Goal: Task Accomplishment & Management: Manage account settings

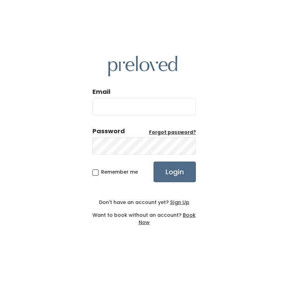
click at [109, 108] on input "Email" at bounding box center [144, 106] width 104 height 17
type input "[PERSON_NAME][EMAIL_ADDRESS][DOMAIN_NAME]"
click at [182, 179] on input "Login" at bounding box center [175, 172] width 42 height 21
